Goal: Task Accomplishment & Management: Manage account settings

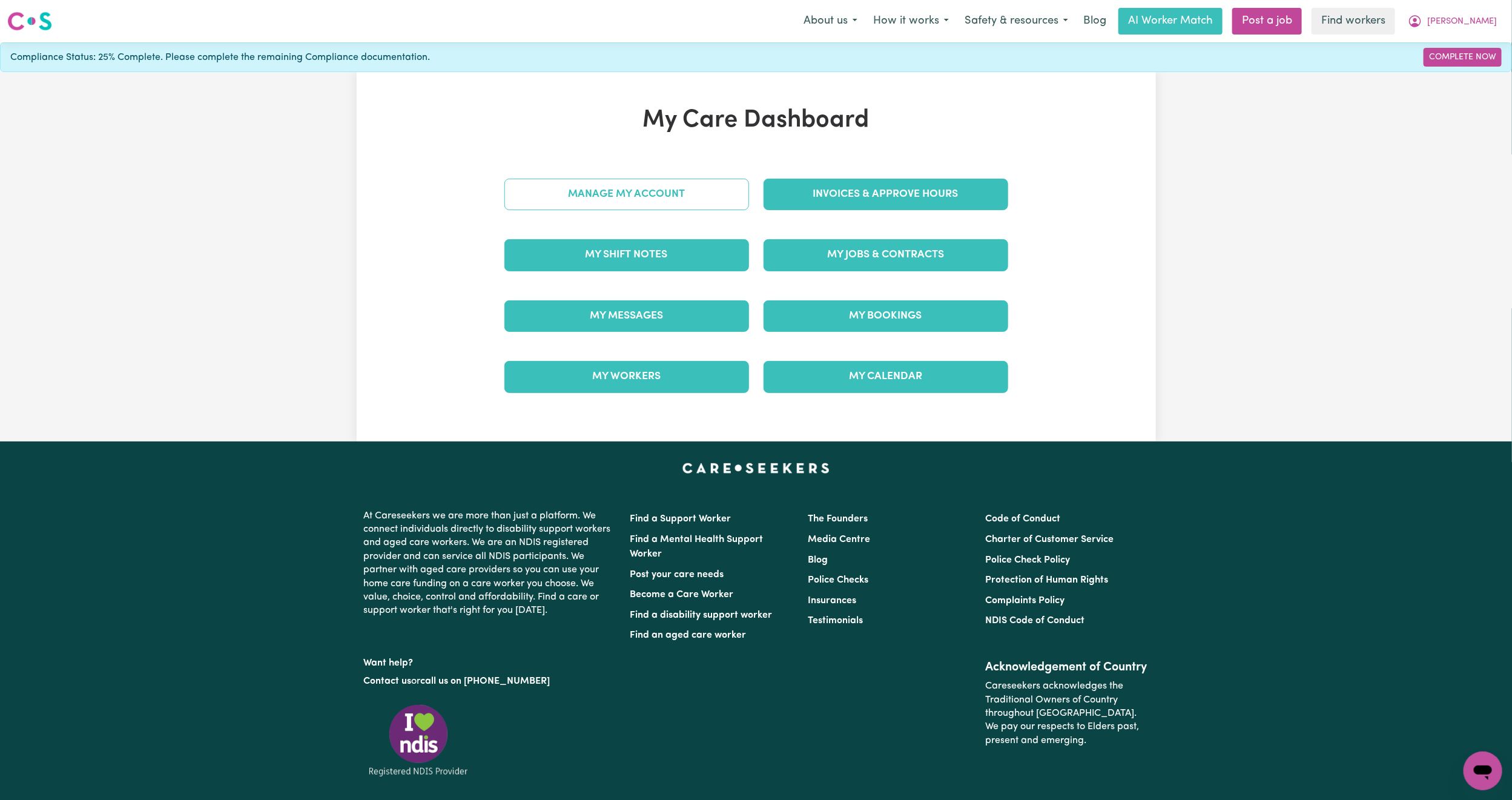
click at [621, 208] on link "Manage My Account" at bounding box center [626, 194] width 245 height 32
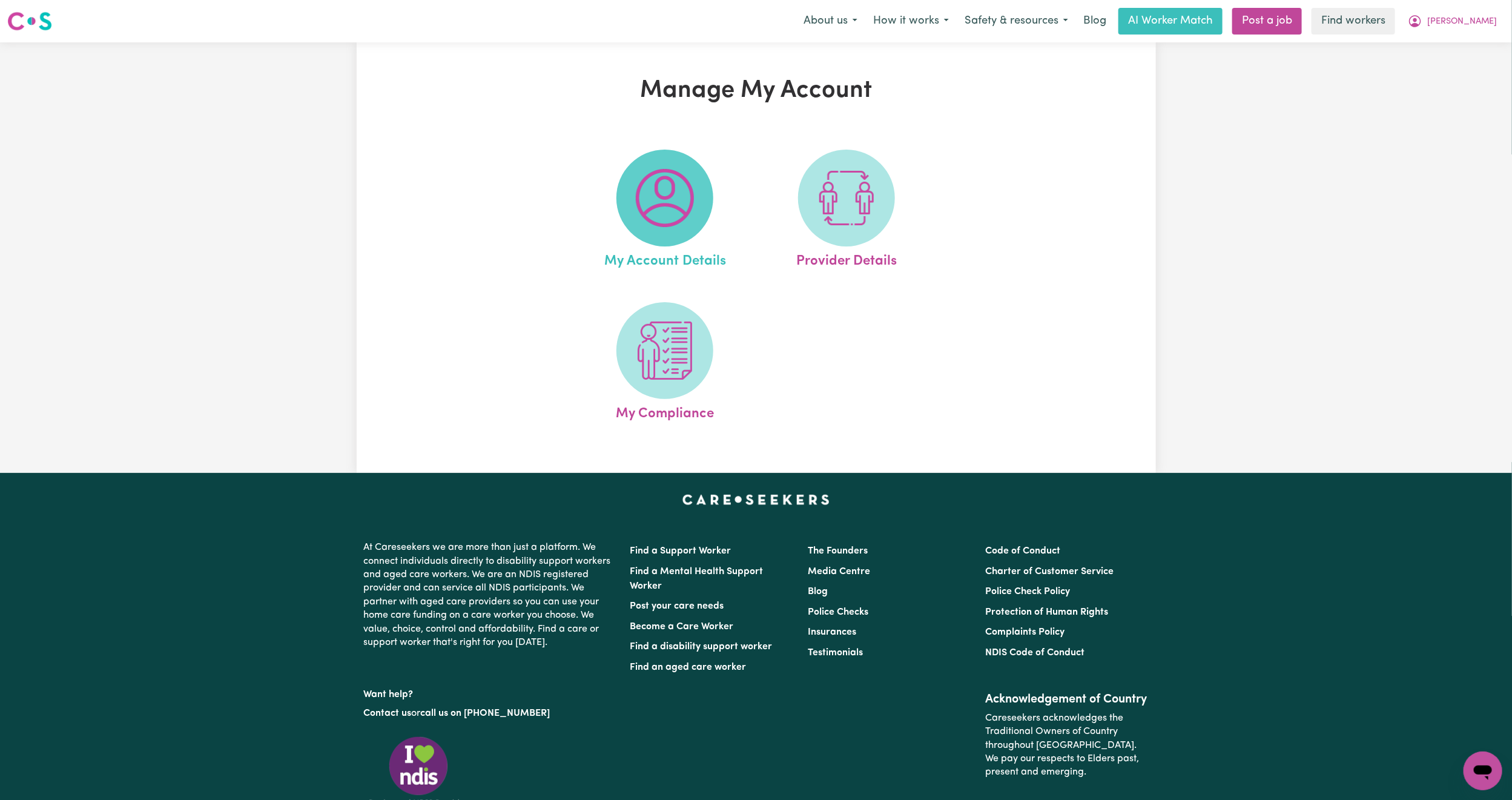
click at [664, 192] on img at bounding box center [664, 198] width 58 height 58
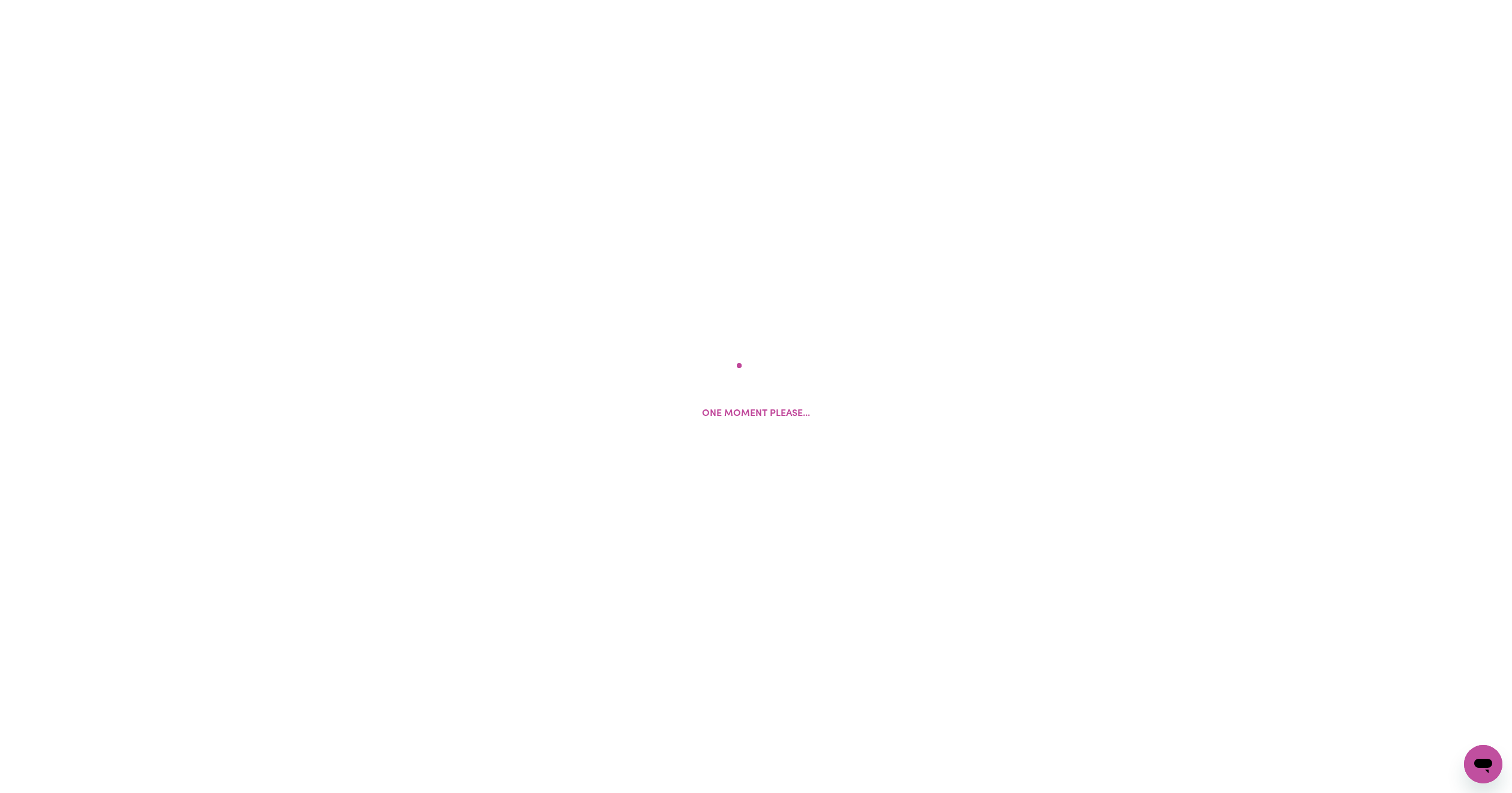
select select "Australian"
select select "representative"
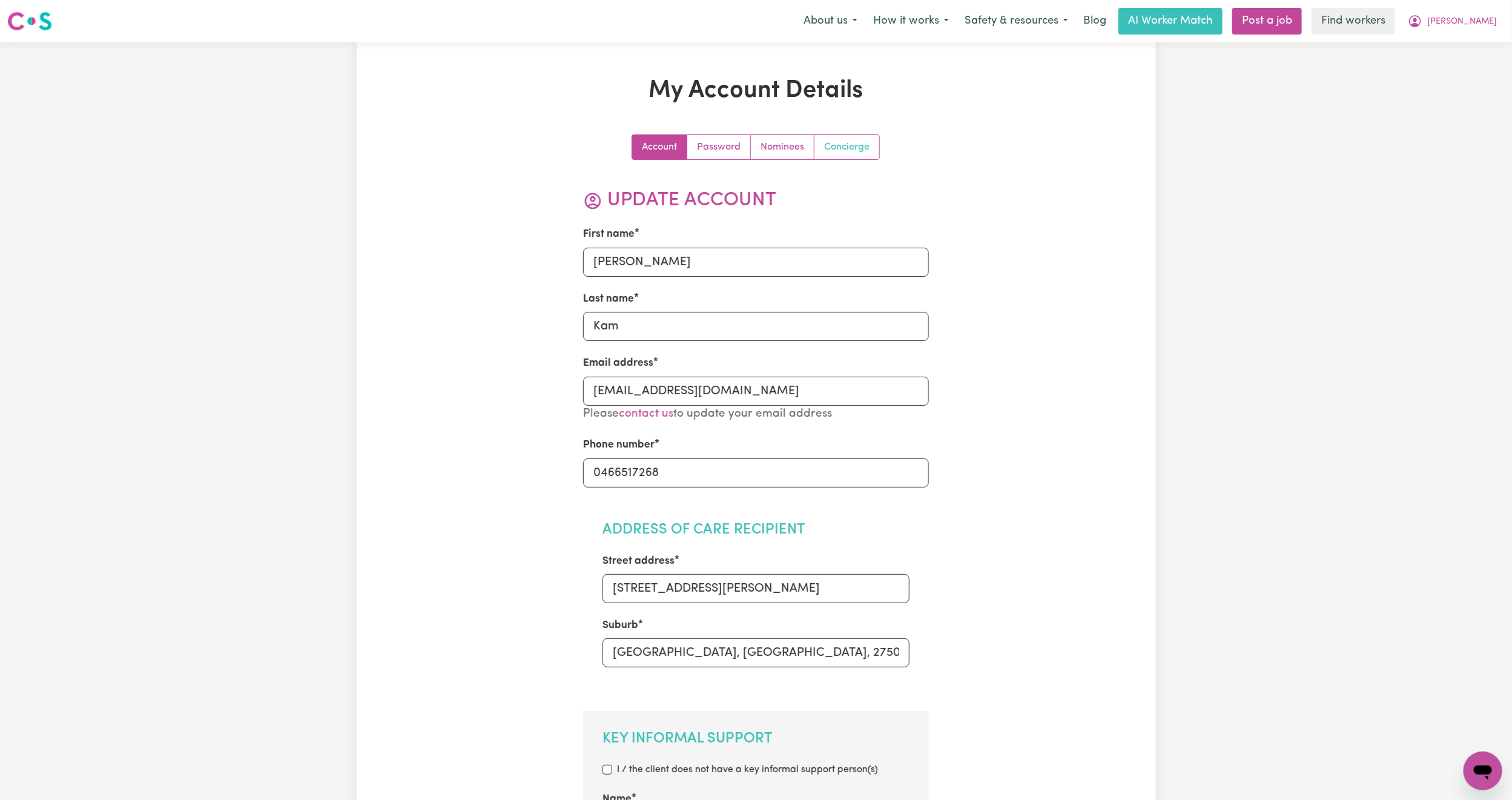
click at [852, 146] on link "Concierge" at bounding box center [847, 147] width 65 height 24
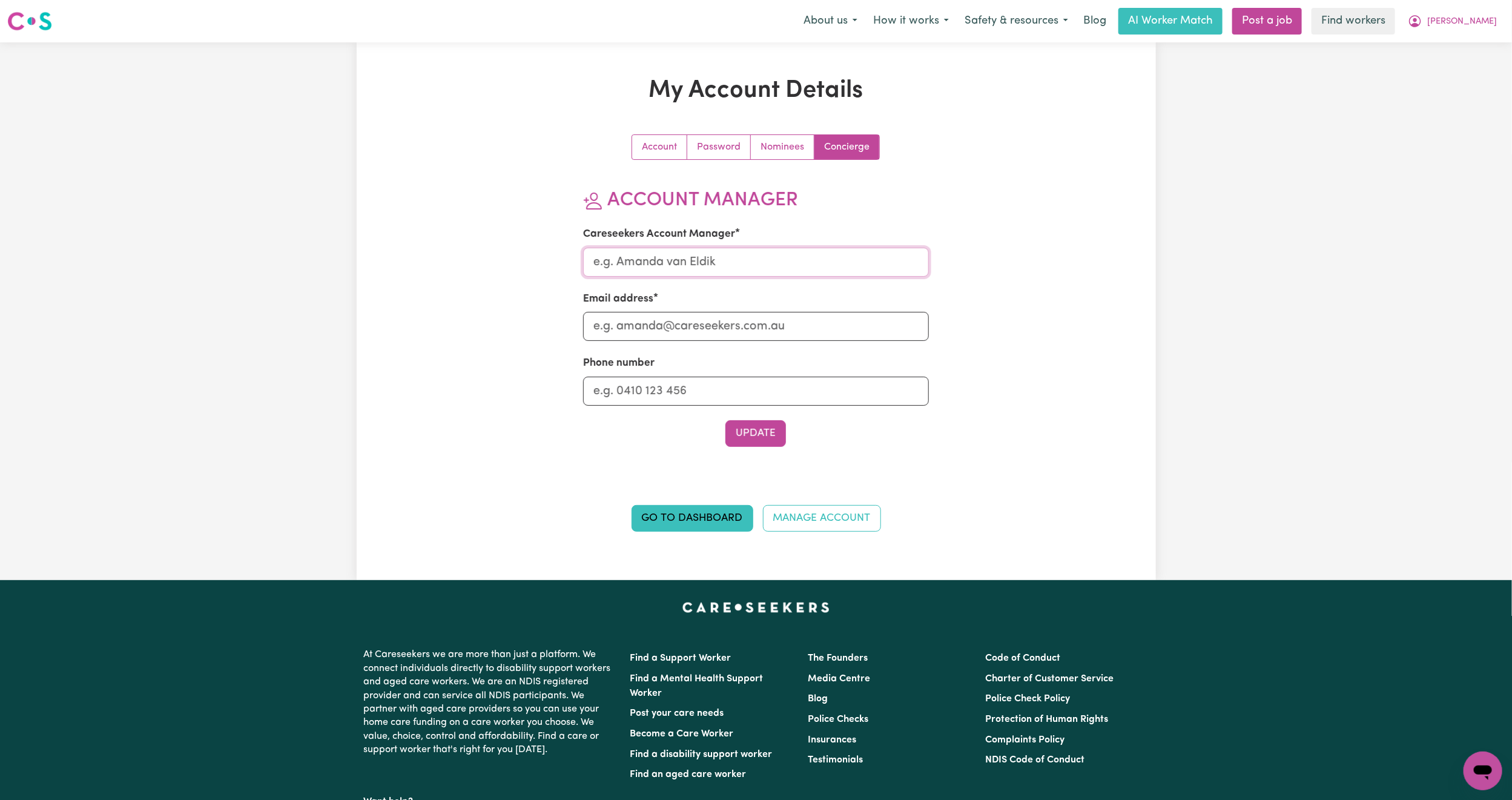
click at [687, 270] on input "Careseekers Account Manager" at bounding box center [756, 262] width 345 height 29
type input "[PERSON_NAME]"
drag, startPoint x: 645, startPoint y: 330, endPoint x: 664, endPoint y: 342, distance: 22.5
click at [645, 330] on input "Email address" at bounding box center [756, 326] width 345 height 29
type input "[PERSON_NAME][EMAIL_ADDRESS][DOMAIN_NAME]"
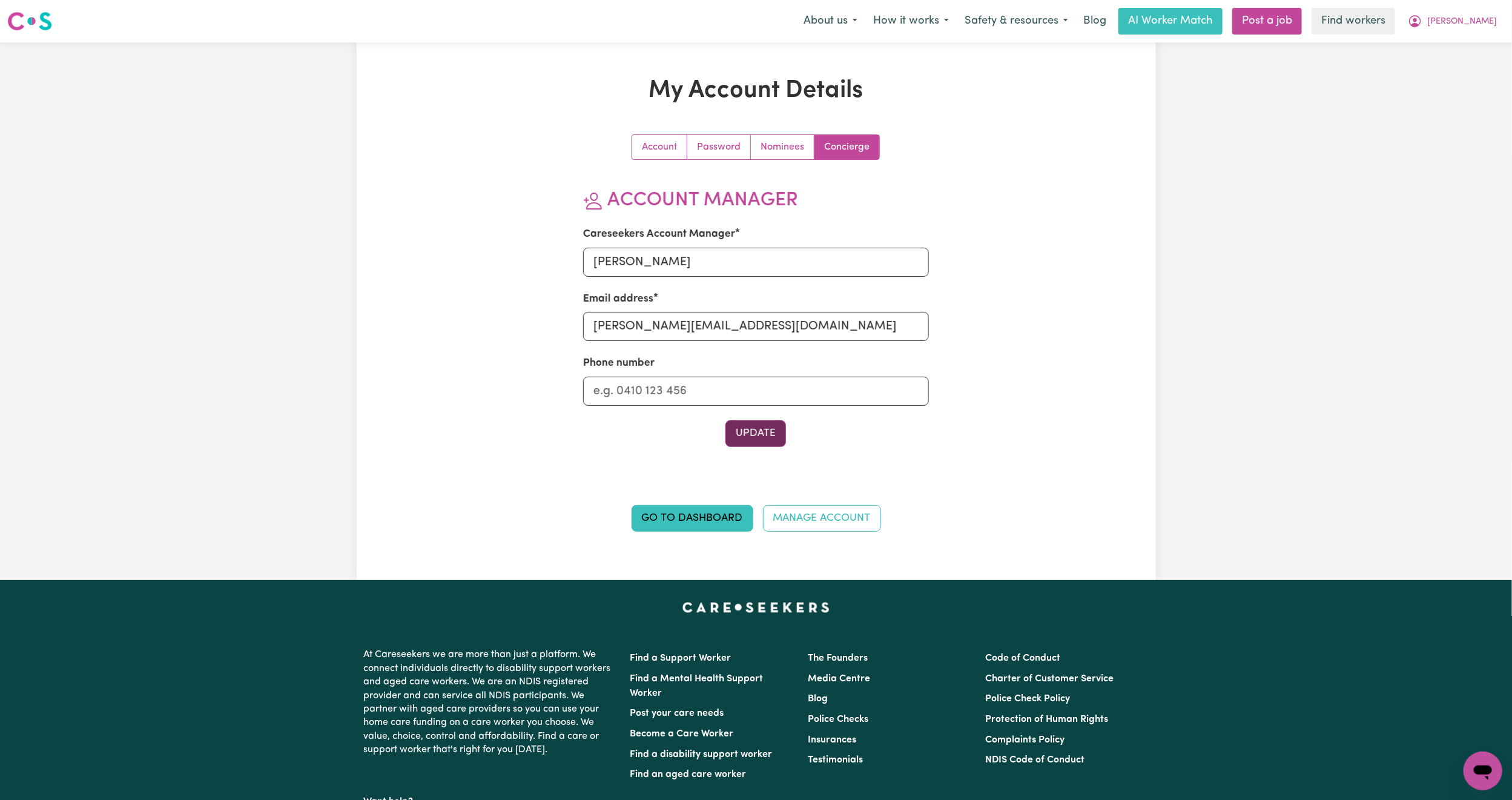
click at [749, 427] on button "Update" at bounding box center [756, 434] width 61 height 26
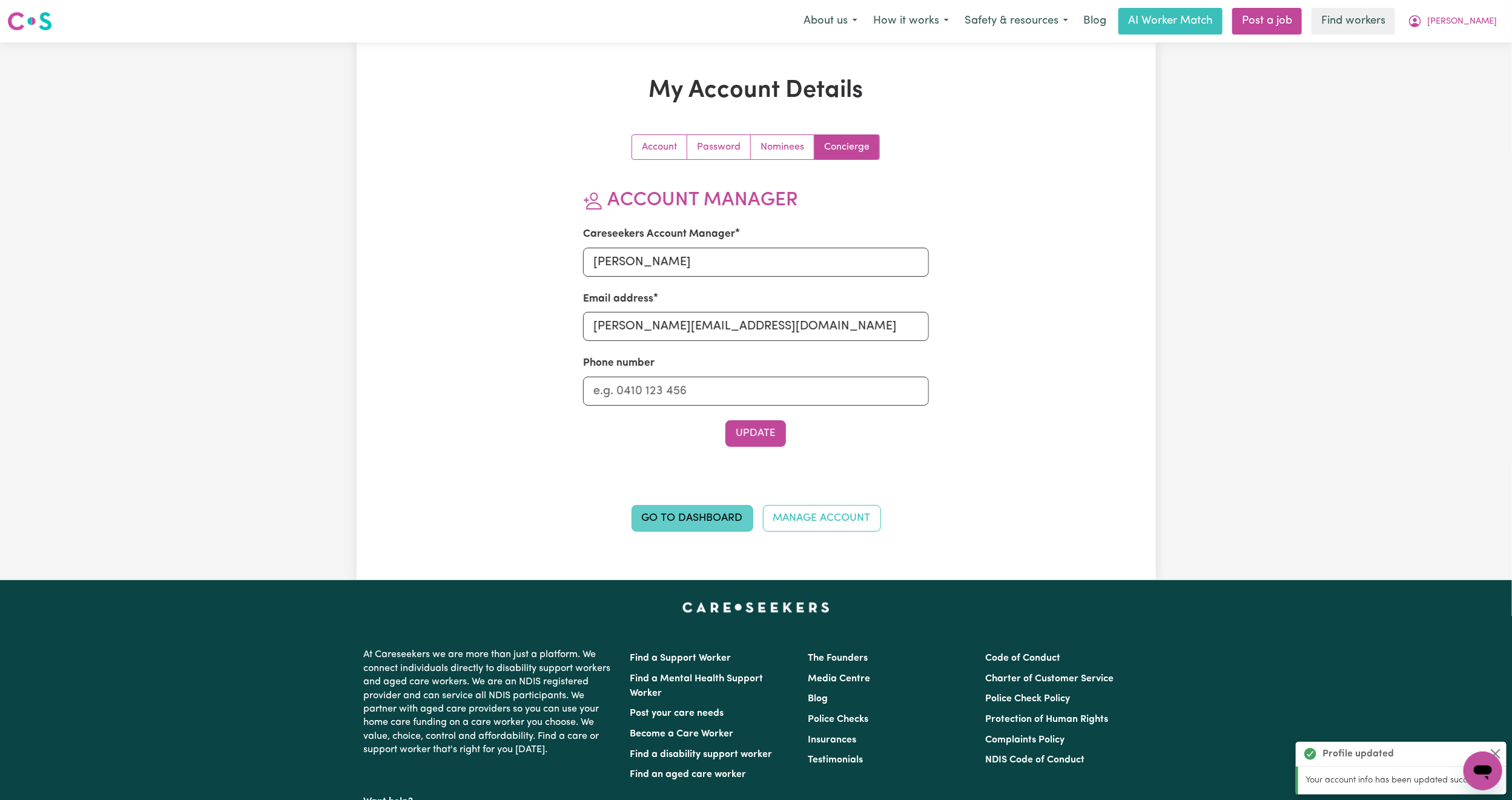
click at [666, 523] on link "Go to Dashboard" at bounding box center [693, 518] width 122 height 26
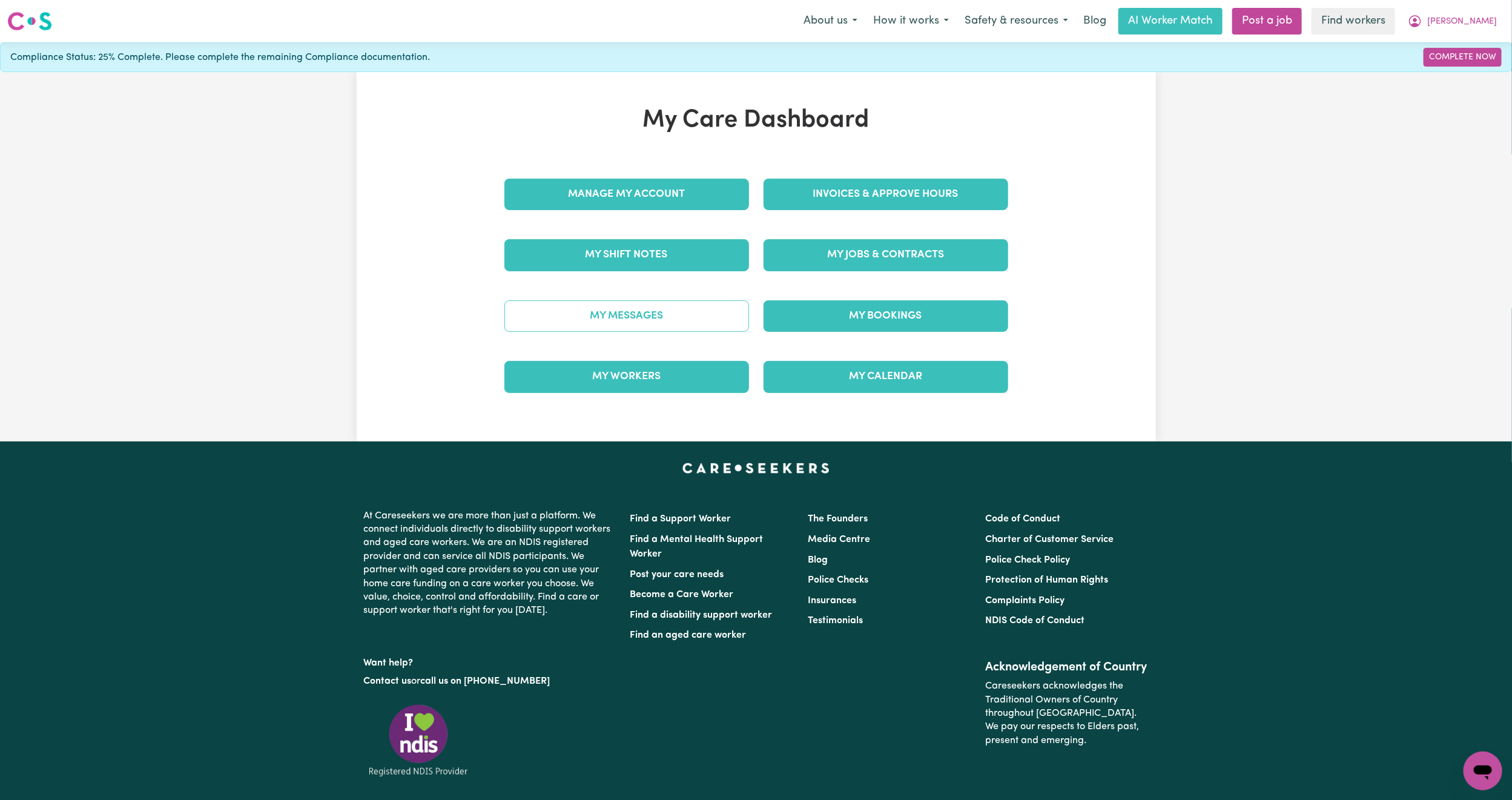
click at [654, 313] on link "My Messages" at bounding box center [626, 316] width 245 height 32
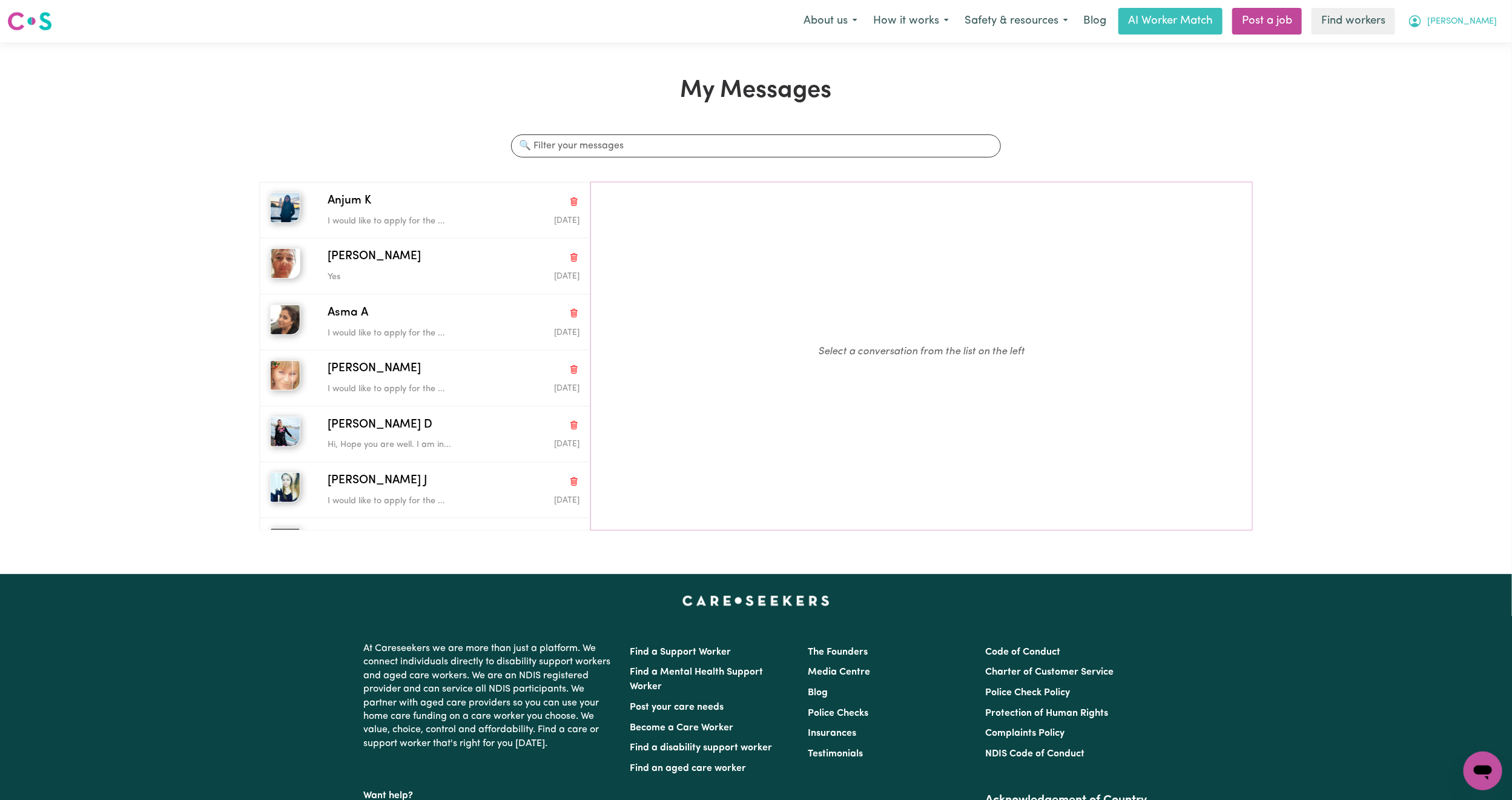
click at [1493, 28] on span "[PERSON_NAME]" at bounding box center [1461, 22] width 69 height 13
click at [1477, 66] on link "My SC Dashboard" at bounding box center [1456, 69] width 96 height 23
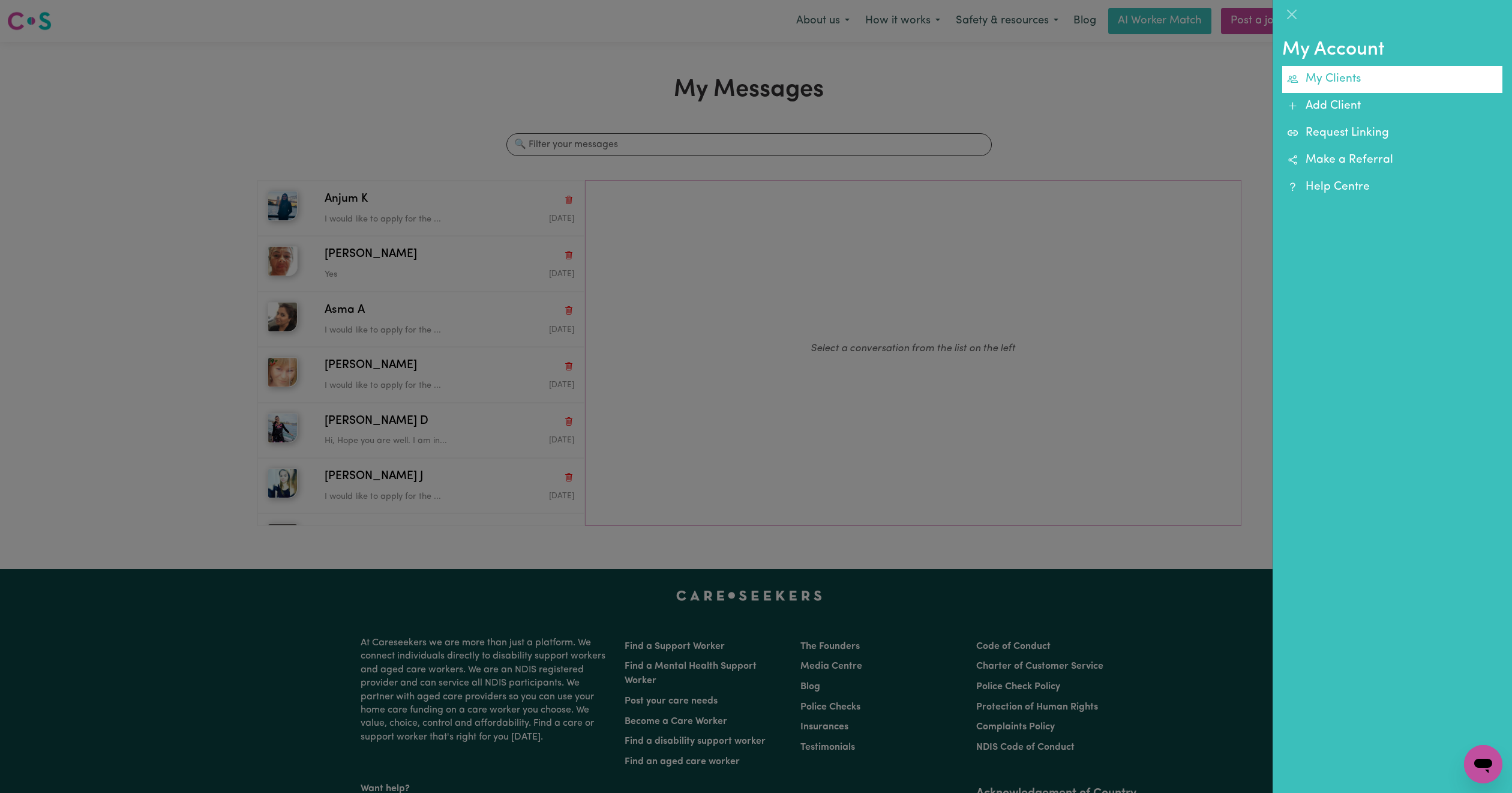
click at [1348, 75] on link "My Clients" at bounding box center [1392, 79] width 221 height 27
